Goal: Task Accomplishment & Management: Complete application form

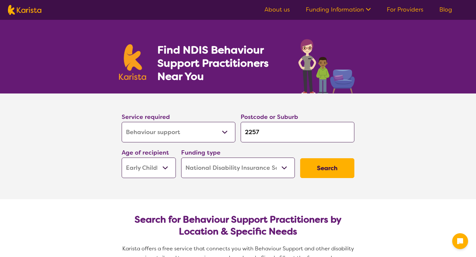
select select "Behaviour support"
select select "EC"
select select "NDIS"
select select "Behaviour support"
select select "EC"
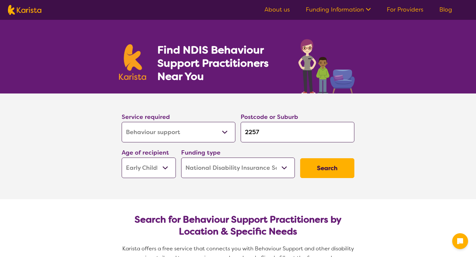
select select "NDIS"
click at [215, 133] on select "Allied Health Assistant Assessment ([MEDICAL_DATA] or [MEDICAL_DATA]) Behaviour…" at bounding box center [179, 132] width 114 height 21
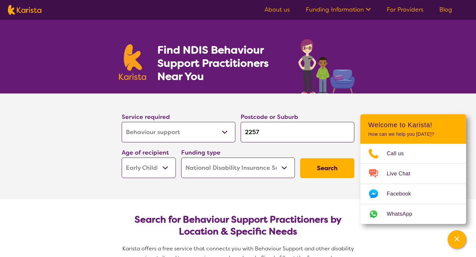
click at [151, 175] on select "Early Childhood - 0 to 9 Child - 10 to 11 Adolescent - 12 to 17 Adult - 18 to 6…" at bounding box center [149, 168] width 54 height 21
click at [215, 172] on select "Home Care Package (HCP) National Disability Insurance Scheme (NDIS) I don't know" at bounding box center [238, 168] width 114 height 21
select select "i-don-t-know"
click at [328, 162] on button "Search" at bounding box center [327, 168] width 54 height 20
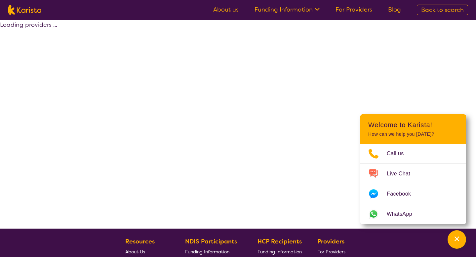
select select "Behaviour support"
select select "EC"
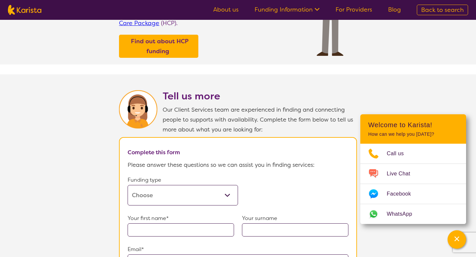
scroll to position [269, 0]
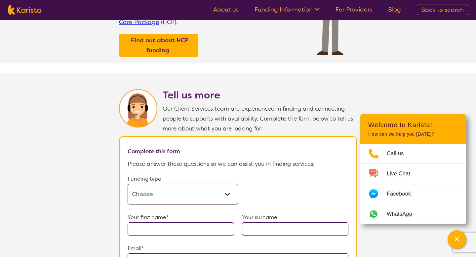
click at [212, 195] on select "Home Care Package (HCP) Home Care Package - Level 1 Home Care Package - Level 2…" at bounding box center [183, 194] width 110 height 21
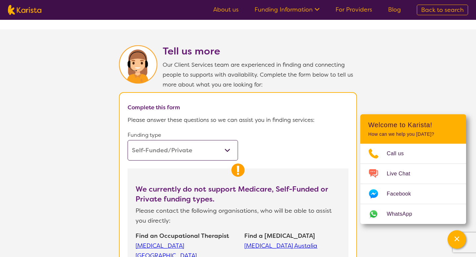
scroll to position [314, 0]
click at [205, 154] on select "Home Care Package (HCP) Home Care Package - Level 1 Home Care Package - Level 2…" at bounding box center [183, 150] width 110 height 21
select select "i-don-t-know"
select select "Behaviour support"
select select "EC"
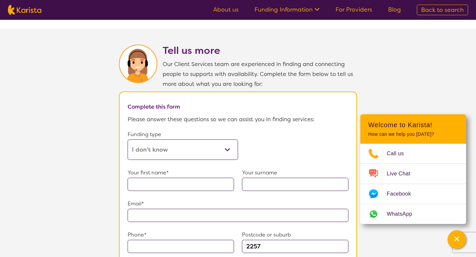
click at [199, 183] on input "text" at bounding box center [181, 184] width 106 height 13
type input "Cailee"
type input "DARLEY"
type input "**********"
type input "0432114541"
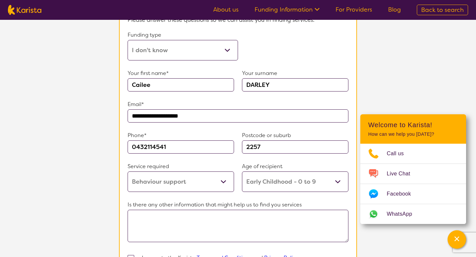
scroll to position [443, 0]
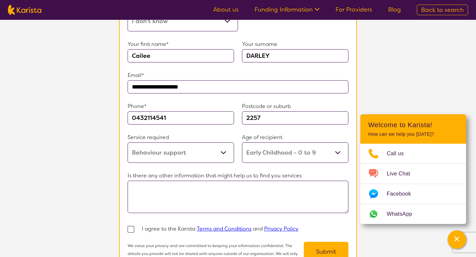
click at [247, 192] on textarea at bounding box center [238, 197] width 221 height 32
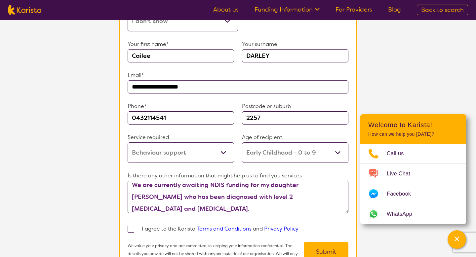
scroll to position [12, 0]
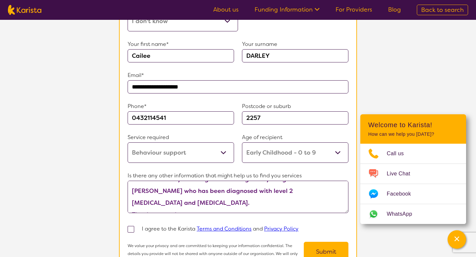
type textarea "We are currently awaiting NDIS funding for my daughter [PERSON_NAME] who has be…"
click at [130, 226] on span at bounding box center [131, 229] width 7 height 7
click at [138, 227] on input "checkbox" at bounding box center [140, 229] width 4 height 4
checkbox input "true"
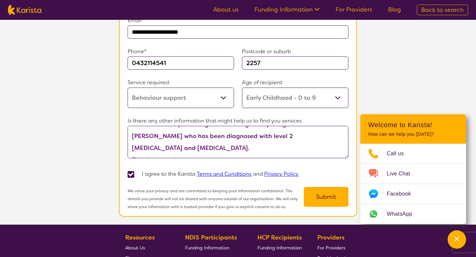
scroll to position [503, 0]
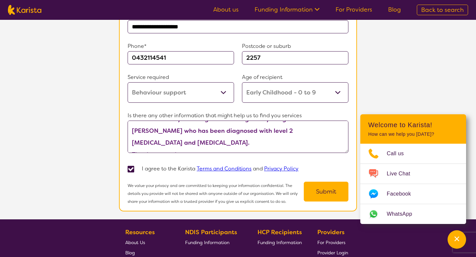
click at [323, 192] on button "Submit" at bounding box center [326, 192] width 45 height 20
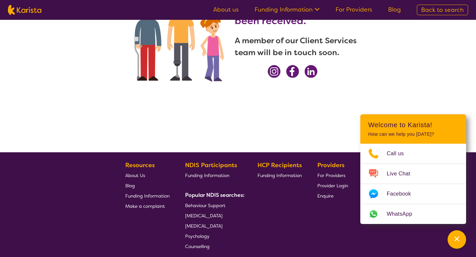
scroll to position [0, 0]
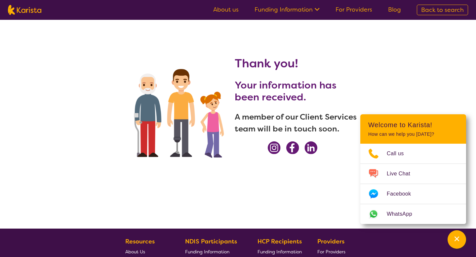
select select "Behaviour support"
select select "EC"
select select "NDIS"
select select "Behaviour support"
select select "EC"
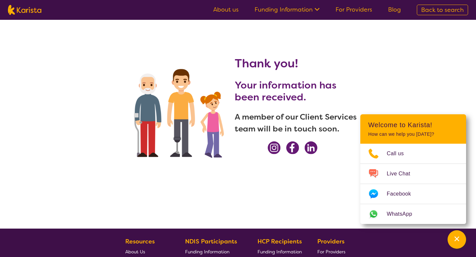
select select "NDIS"
